Goal: Task Accomplishment & Management: Manage account settings

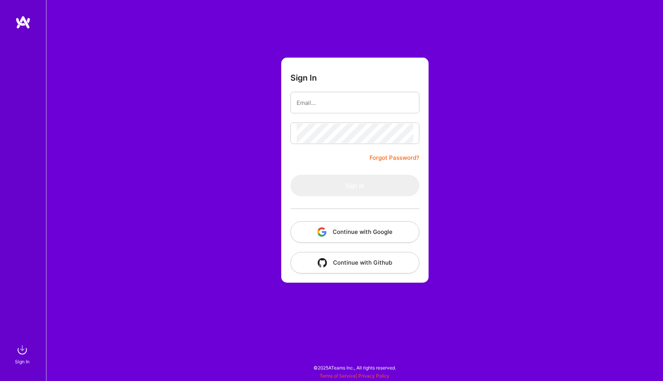
type input "[EMAIL_ADDRESS][DOMAIN_NAME]"
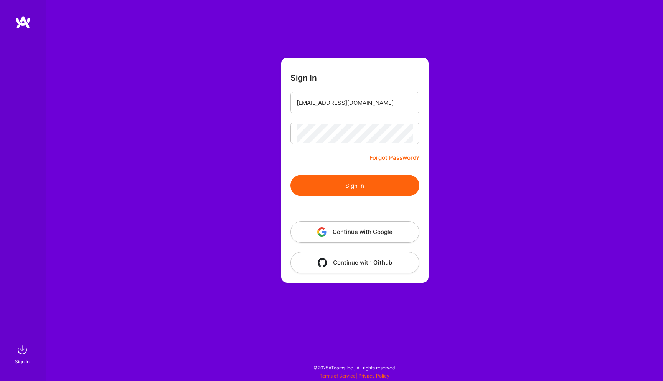
click at [344, 190] on button "Sign In" at bounding box center [355, 186] width 129 height 22
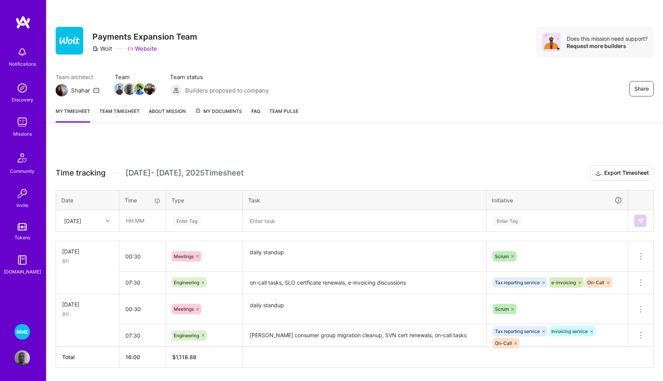
click at [22, 128] on img at bounding box center [22, 121] width 15 height 15
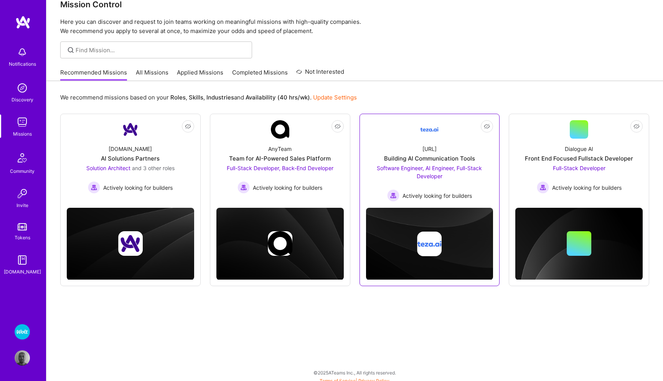
scroll to position [16, 0]
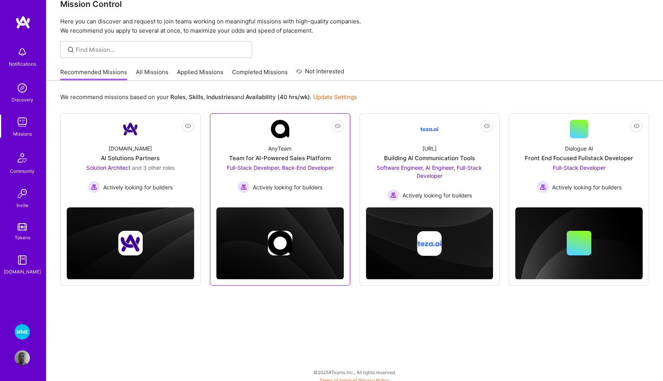
click at [300, 169] on span "Full-Stack Developer, Back-End Developer" at bounding box center [280, 167] width 107 height 7
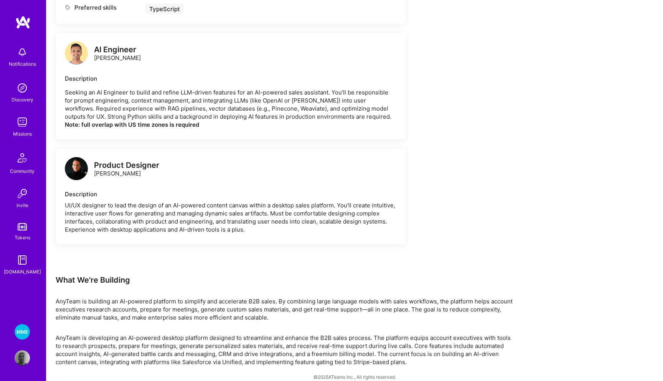
scroll to position [775, 0]
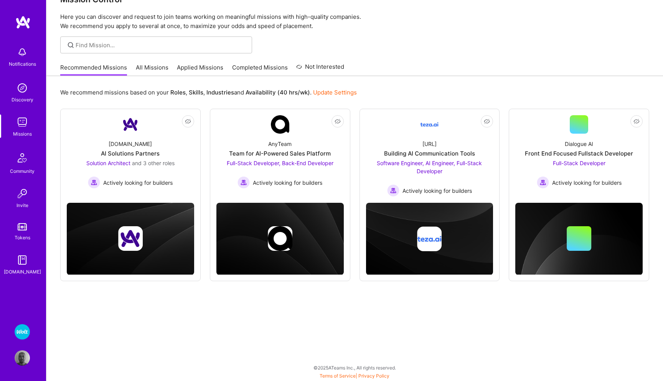
scroll to position [16, 0]
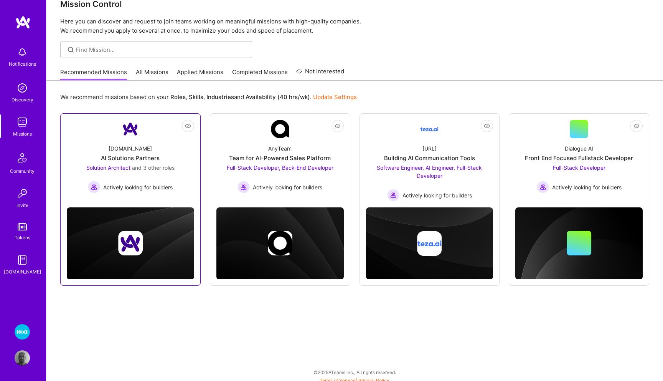
click at [109, 166] on span "Solution Architect" at bounding box center [108, 167] width 44 height 7
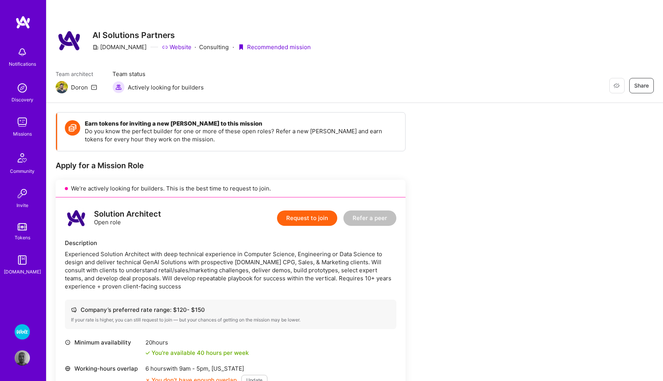
click at [21, 120] on img at bounding box center [22, 121] width 15 height 15
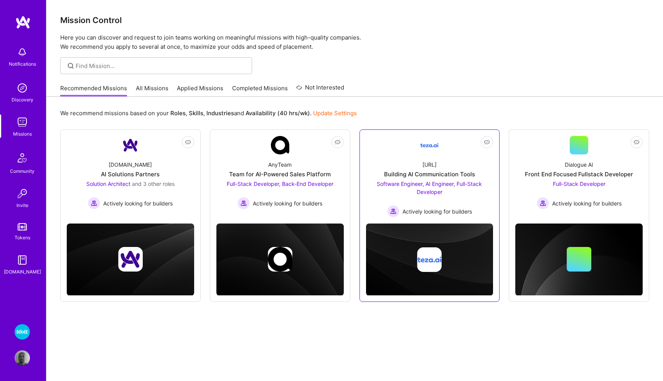
click at [402, 183] on span "Software Engineer, AI Engineer, Full-Stack Developer" at bounding box center [429, 187] width 105 height 15
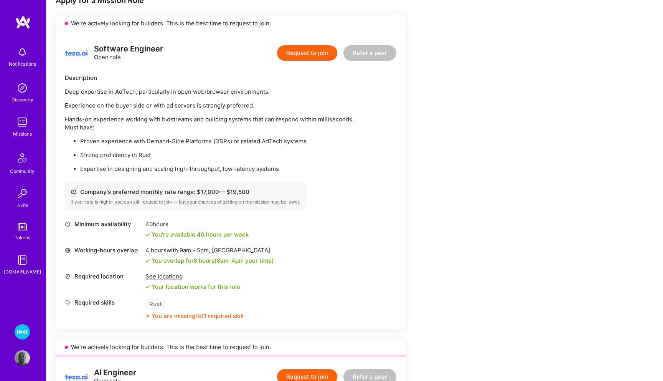
scroll to position [195, 0]
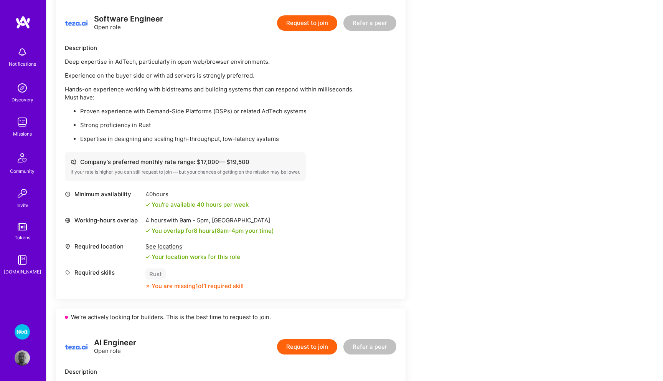
click at [218, 112] on p "Proven experience with Demand-Side Platforms (DSPs) or related AdTech systems" at bounding box center [238, 111] width 316 height 8
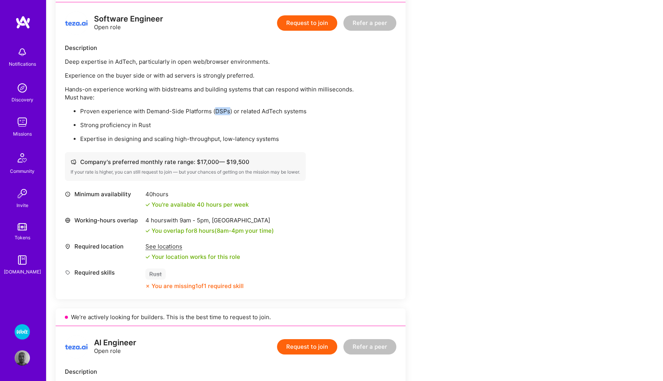
click at [218, 112] on p "Proven experience with Demand-Side Platforms (DSPs) or related AdTech systems" at bounding box center [238, 111] width 316 height 8
click at [218, 111] on p "Proven experience with Demand-Side Platforms (DSPs) or related AdTech systems" at bounding box center [238, 111] width 316 height 8
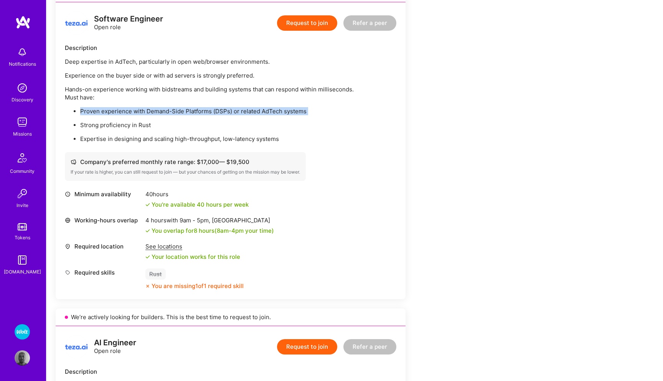
click at [218, 111] on p "Proven experience with Demand-Side Platforms (DSPs) or related AdTech systems" at bounding box center [238, 111] width 316 height 8
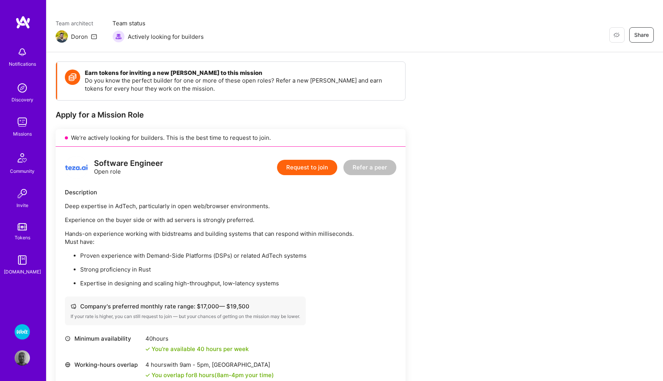
scroll to position [0, 0]
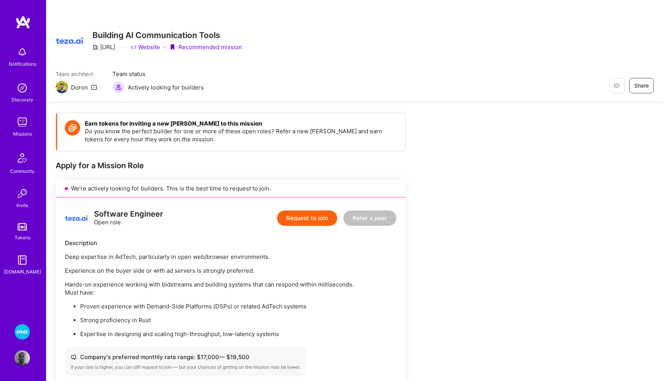
click at [23, 331] on img at bounding box center [22, 331] width 15 height 15
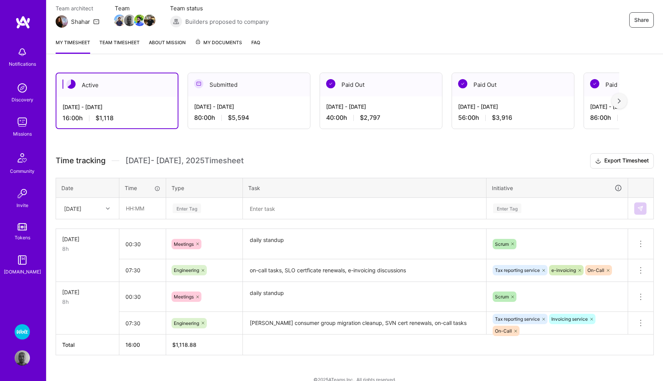
scroll to position [80, 0]
